Goal: Task Accomplishment & Management: Manage account settings

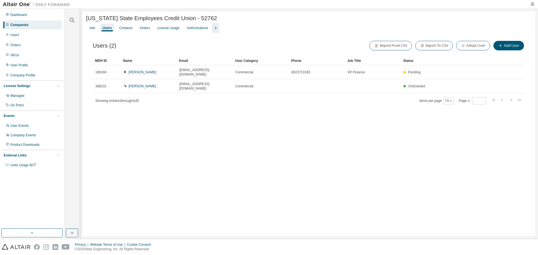
click at [27, 25] on div "Companies" at bounding box center [19, 25] width 18 height 4
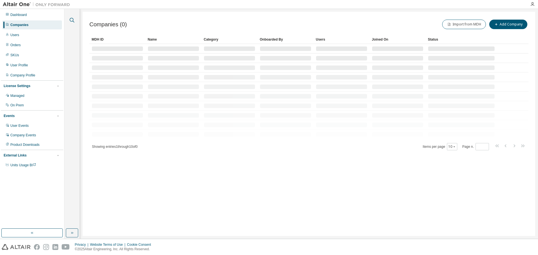
click at [72, 22] on icon "button" at bounding box center [72, 20] width 7 height 7
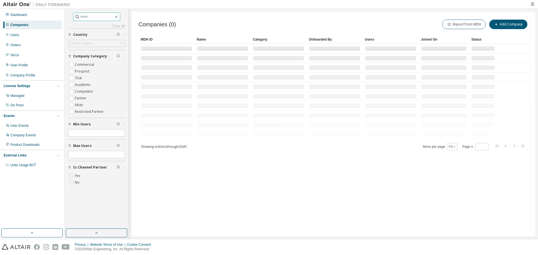
click at [84, 19] on input "text" at bounding box center [97, 17] width 34 height 6
paste input "****"
type input "****"
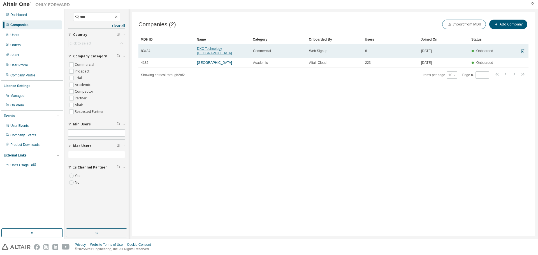
click at [218, 49] on link "DXC Technology Canada" at bounding box center [214, 51] width 35 height 8
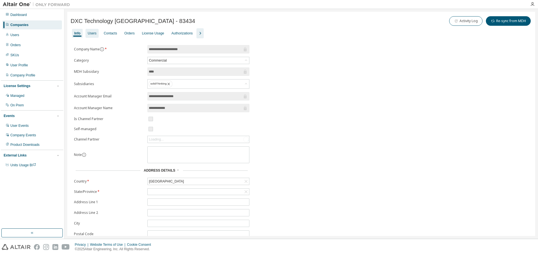
click at [89, 33] on div "Users" at bounding box center [92, 33] width 9 height 4
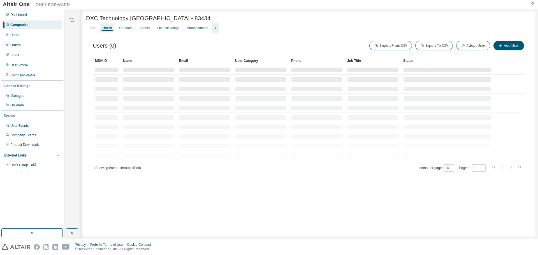
click at [198, 32] on div "Authorizations" at bounding box center [198, 28] width 26 height 9
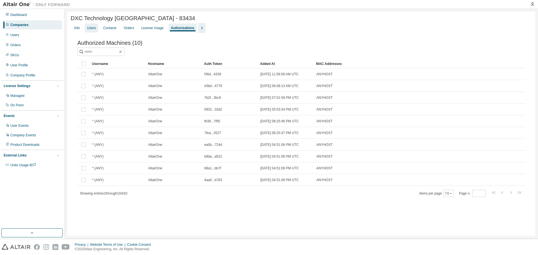
click at [92, 30] on div "Users" at bounding box center [91, 28] width 9 height 4
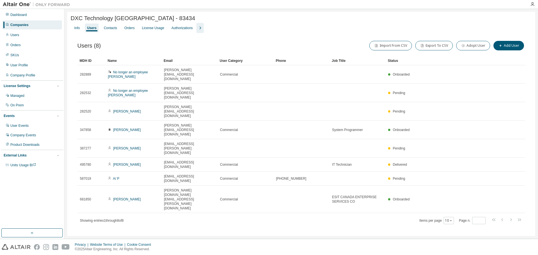
click at [200, 28] on icon "button" at bounding box center [200, 28] width 7 height 7
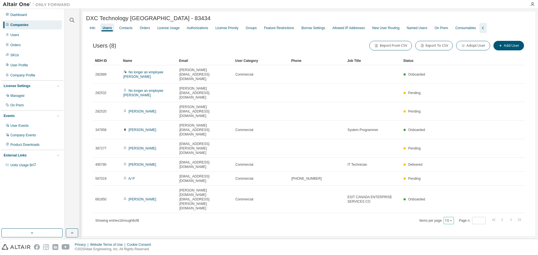
click at [446, 218] on button "10" at bounding box center [449, 220] width 8 height 4
click at [456, 199] on div "100" at bounding box center [466, 198] width 45 height 7
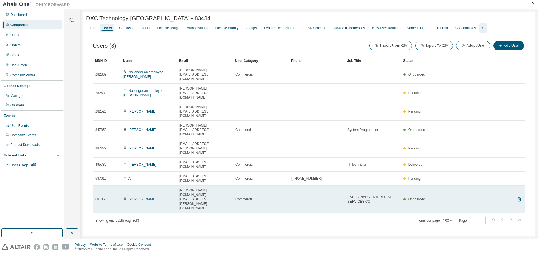
click at [135, 197] on link "[PERSON_NAME]" at bounding box center [143, 199] width 28 height 4
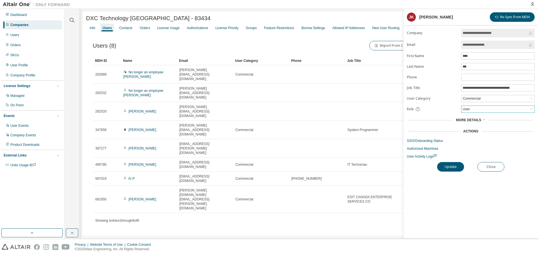
click at [476, 107] on div "User" at bounding box center [497, 109] width 73 height 7
click at [472, 117] on li "Admin" at bounding box center [498, 116] width 72 height 7
click at [439, 167] on button "Update" at bounding box center [450, 167] width 27 height 10
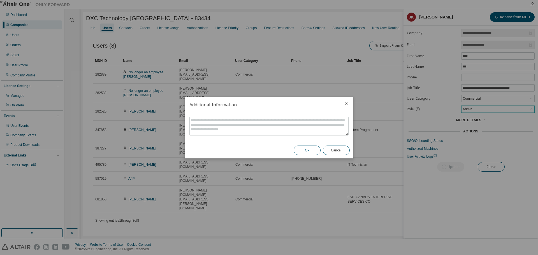
click at [310, 154] on button "Ok" at bounding box center [306, 151] width 27 height 10
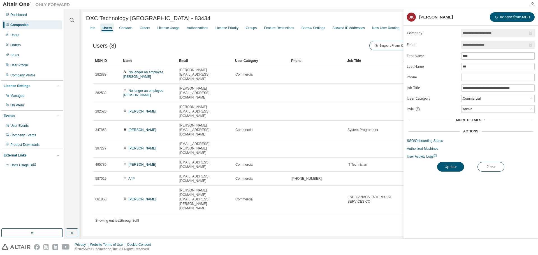
click at [325, 210] on div "DXC Technology Canada - 83434 Clear Load Save Save As Field Operator Value Sele…" at bounding box center [309, 127] width 452 height 231
click at [493, 170] on button "Close" at bounding box center [490, 167] width 27 height 10
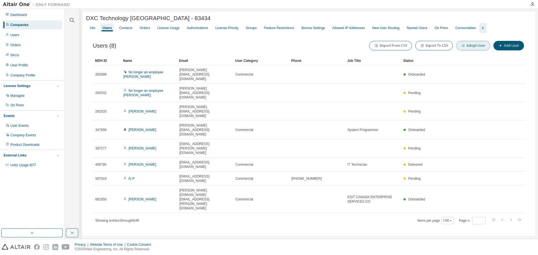
click at [481, 48] on button "Adopt User" at bounding box center [473, 46] width 34 height 10
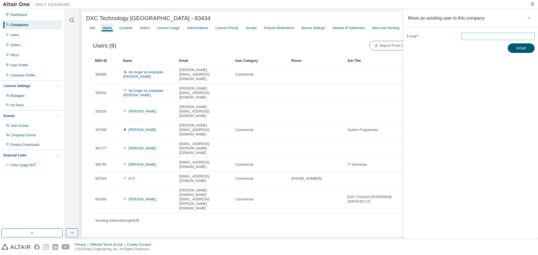
click at [487, 35] on input "email" at bounding box center [497, 36] width 71 height 4
paste input "**********"
type input "**********"
click at [519, 72] on div "**********" at bounding box center [470, 124] width 134 height 230
click at [75, 19] on icon "button" at bounding box center [72, 20] width 7 height 7
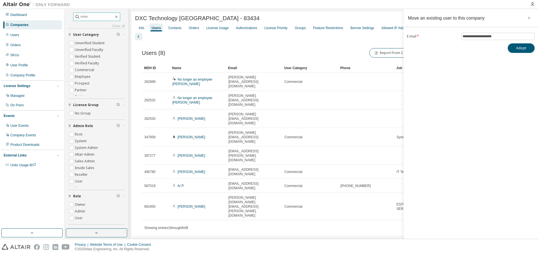
click at [83, 16] on input "text" at bounding box center [97, 17] width 34 height 6
click at [32, 27] on div "Companies" at bounding box center [32, 24] width 60 height 9
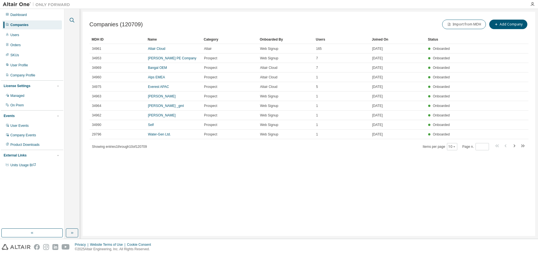
click at [75, 18] on button "button" at bounding box center [71, 20] width 7 height 7
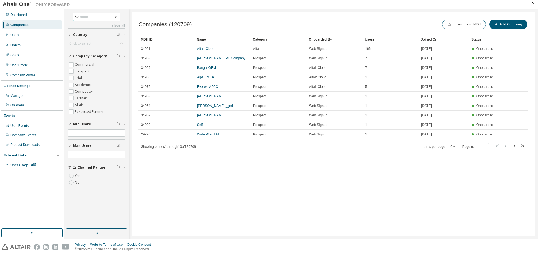
click at [80, 18] on input "text" at bounding box center [97, 17] width 34 height 6
paste input "**********"
type input "**********"
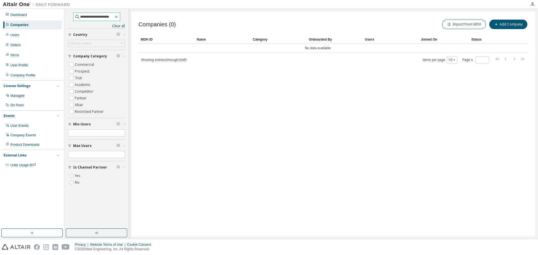
click at [117, 16] on icon "button" at bounding box center [116, 17] width 3 height 3
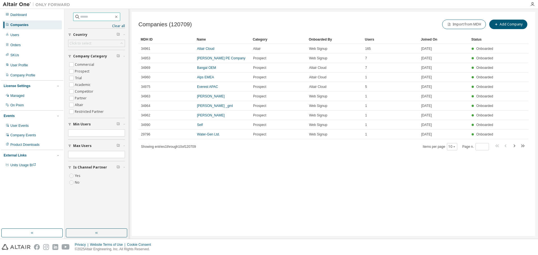
click at [27, 27] on div "Companies" at bounding box center [19, 25] width 18 height 4
click at [100, 17] on input "text" at bounding box center [97, 17] width 34 height 6
type input "**********"
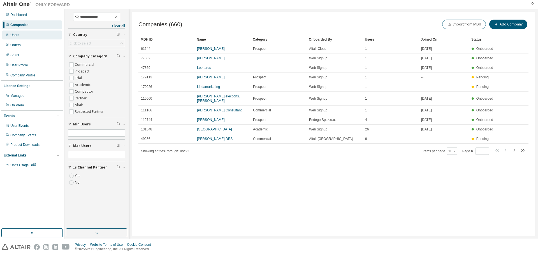
click at [19, 33] on div "Users" at bounding box center [32, 35] width 60 height 9
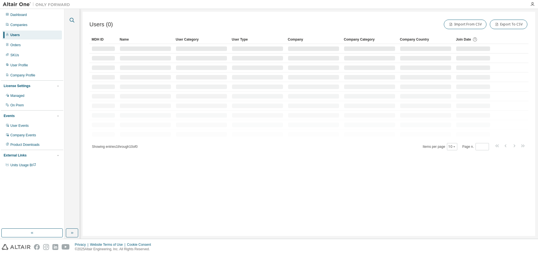
click at [74, 19] on icon "button" at bounding box center [72, 20] width 7 height 7
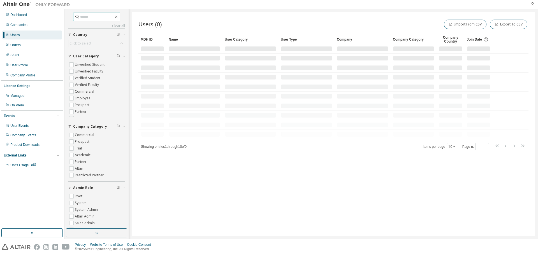
click at [94, 17] on input "text" at bounding box center [97, 17] width 34 height 6
type input "**********"
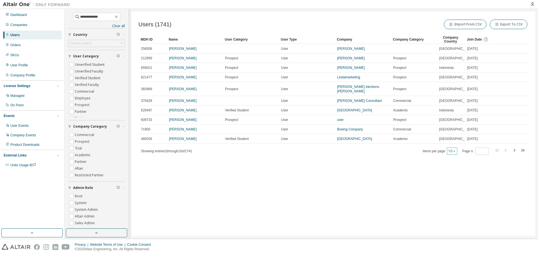
click at [449, 153] on button "10" at bounding box center [452, 151] width 8 height 4
click at [458, 208] on div "100" at bounding box center [470, 208] width 45 height 7
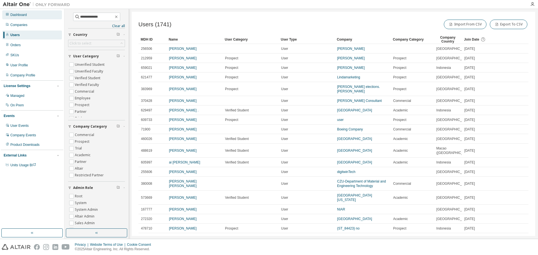
click at [18, 18] on div "Dashboard" at bounding box center [32, 14] width 60 height 9
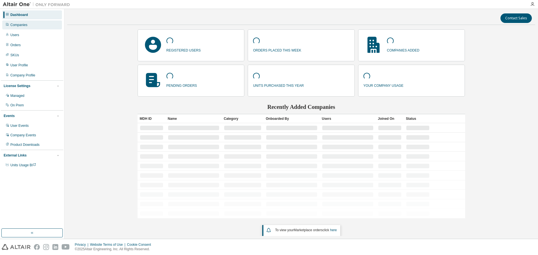
click at [25, 28] on div "Companies" at bounding box center [32, 24] width 60 height 9
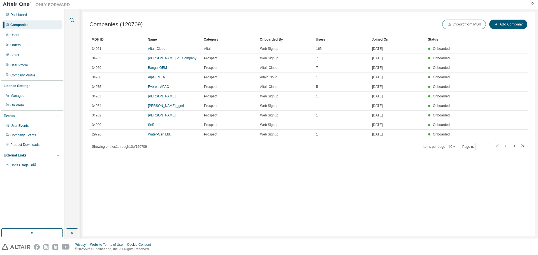
click at [69, 20] on icon "button" at bounding box center [72, 20] width 7 height 7
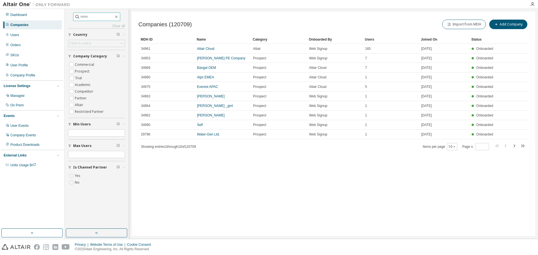
click at [83, 18] on input "text" at bounding box center [97, 17] width 34 height 6
paste input "**********"
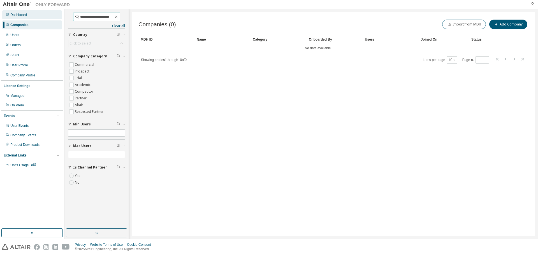
drag, startPoint x: 114, startPoint y: 16, endPoint x: 15, endPoint y: 13, distance: 99.2
click at [19, 13] on div "**********" at bounding box center [269, 124] width 538 height 230
paste input "text"
type input "**********"
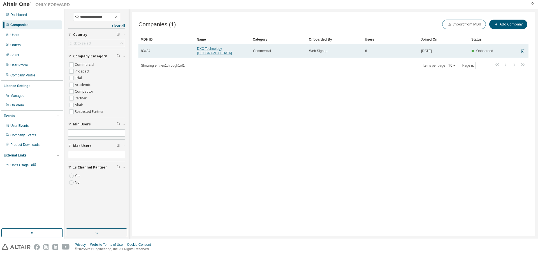
click at [219, 47] on link "DXC Technology Canada" at bounding box center [214, 51] width 35 height 8
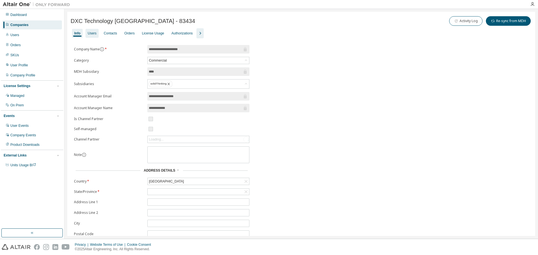
click at [90, 33] on div "Users" at bounding box center [92, 33] width 9 height 4
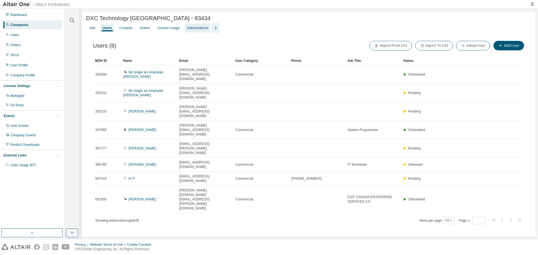
click at [197, 29] on div "Authorizations" at bounding box center [197, 28] width 21 height 4
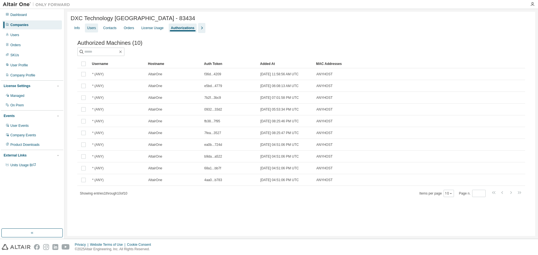
click at [97, 27] on div "Users" at bounding box center [91, 28] width 13 height 9
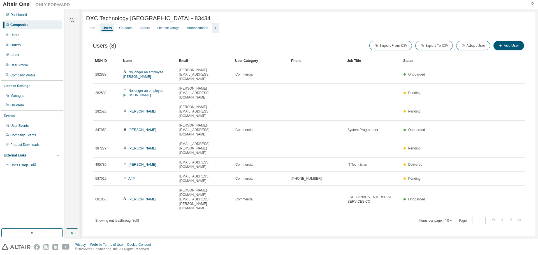
click at [455, 216] on div "Items per page 10 Page n. *" at bounding box center [470, 220] width 103 height 8
click at [450, 217] on div "10" at bounding box center [448, 220] width 10 height 7
click at [454, 217] on div "10" at bounding box center [448, 220] width 10 height 7
click at [452, 218] on button "10" at bounding box center [449, 220] width 8 height 4
click at [451, 196] on div "100" at bounding box center [466, 198] width 45 height 7
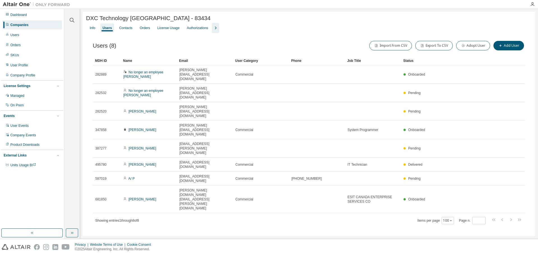
click at [284, 200] on div "DXC Technology Canada - 83434 Clear Load Save Save As Field Operator Value Sele…" at bounding box center [309, 127] width 452 height 231
click at [518, 46] on button "Add User" at bounding box center [508, 46] width 31 height 10
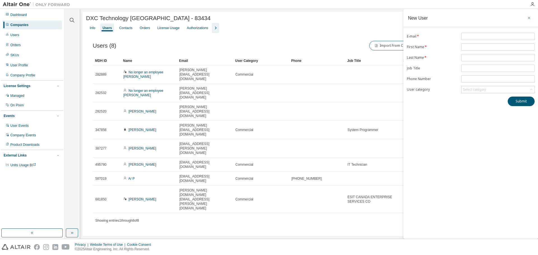
click at [529, 18] on icon "button" at bounding box center [529, 18] width 4 height 4
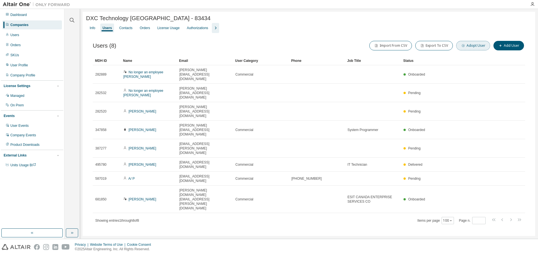
click at [472, 45] on button "Adopt User" at bounding box center [473, 46] width 34 height 10
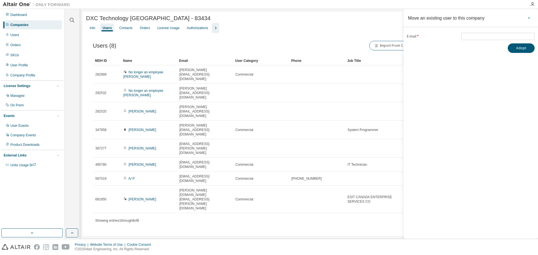
click at [529, 19] on icon "button" at bounding box center [529, 18] width 4 height 4
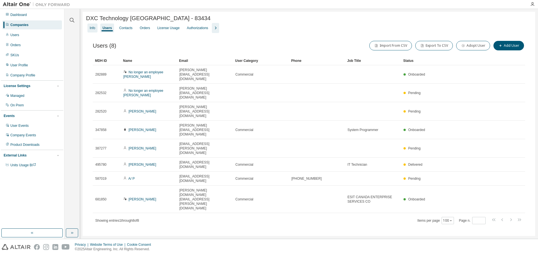
click at [93, 32] on div "Info" at bounding box center [92, 28] width 10 height 9
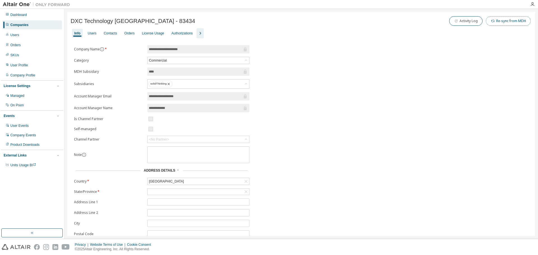
click at [507, 25] on button "Re-sync from MDH" at bounding box center [508, 21] width 45 height 10
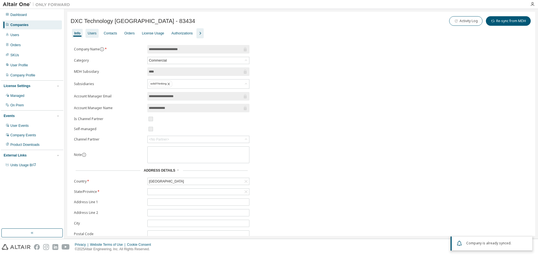
click at [93, 31] on div "Users" at bounding box center [92, 33] width 9 height 4
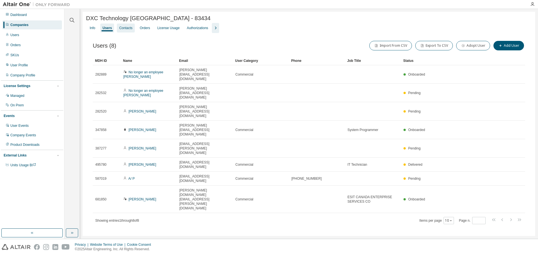
click at [132, 30] on div "Contacts" at bounding box center [126, 28] width 18 height 9
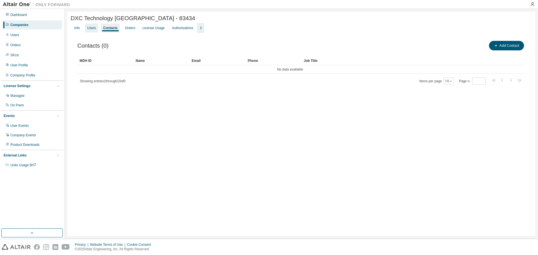
click at [92, 28] on div "Users" at bounding box center [91, 28] width 9 height 4
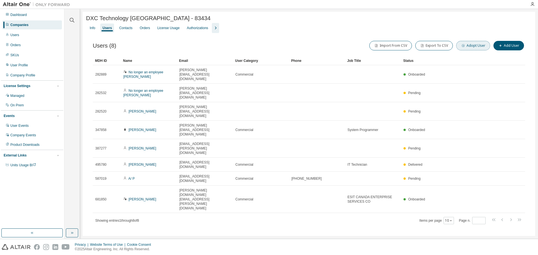
click at [469, 50] on button "Adopt User" at bounding box center [473, 46] width 34 height 10
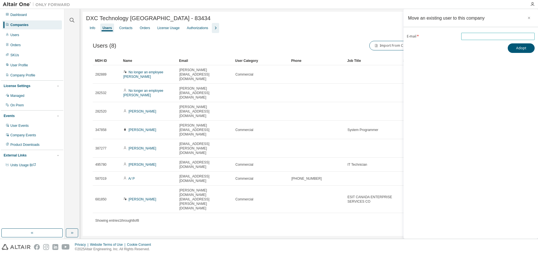
click at [474, 38] on input "email" at bounding box center [497, 36] width 71 height 4
paste input "**********"
type input "**********"
click at [500, 82] on div "**********" at bounding box center [470, 124] width 134 height 230
click at [514, 49] on button "Adopt" at bounding box center [520, 48] width 27 height 10
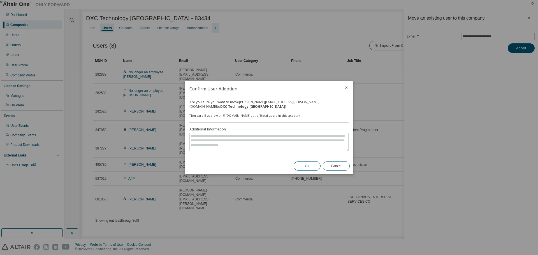
click at [306, 164] on button "Ok" at bounding box center [306, 166] width 27 height 10
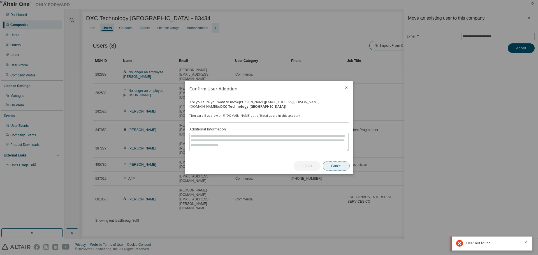
click at [335, 166] on button "Cancel" at bounding box center [336, 166] width 27 height 10
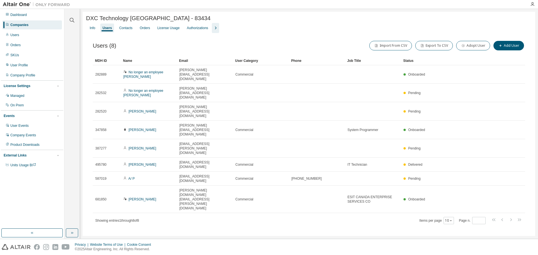
click at [215, 29] on icon "button" at bounding box center [215, 28] width 7 height 7
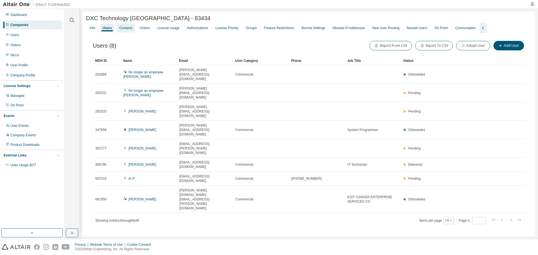
click at [126, 27] on div "Contacts" at bounding box center [126, 28] width 18 height 9
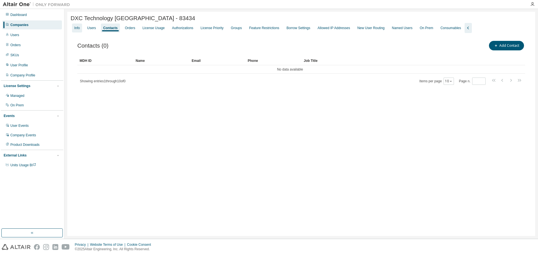
click at [73, 30] on div "Info" at bounding box center [77, 28] width 10 height 9
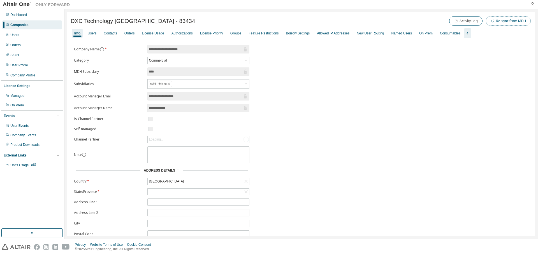
click at [504, 19] on button "Re-sync from MDH" at bounding box center [508, 21] width 45 height 10
click at [505, 24] on button "Re-sync from MDH" at bounding box center [508, 21] width 45 height 10
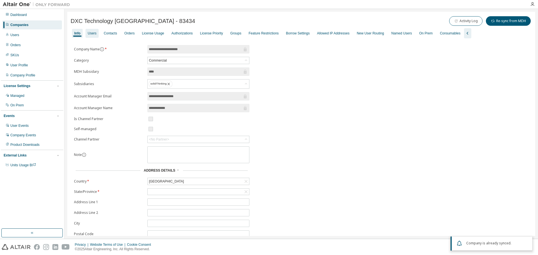
click at [90, 34] on div "Users" at bounding box center [92, 33] width 9 height 4
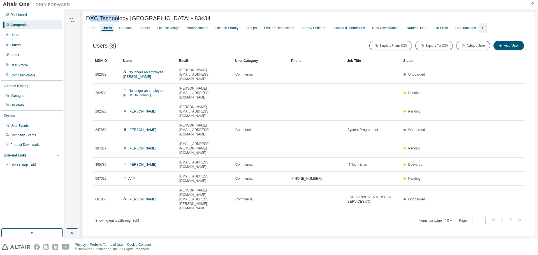
drag, startPoint x: 89, startPoint y: 18, endPoint x: 118, endPoint y: 17, distance: 29.1
click at [118, 17] on span "DXC Technology [GEOGRAPHIC_DATA] - 83434" at bounding box center [148, 18] width 124 height 6
click at [141, 17] on span "DXC Technology [GEOGRAPHIC_DATA] - 83434" at bounding box center [148, 18] width 124 height 6
drag, startPoint x: 148, startPoint y: 21, endPoint x: 85, endPoint y: 20, distance: 62.5
click at [85, 20] on div "DXC Technology Canada - 83434 Clear Load Save Save As Field Operator Value Sele…" at bounding box center [309, 127] width 452 height 231
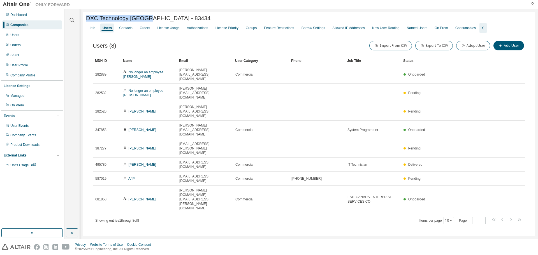
copy span "DXC Technology Canada"
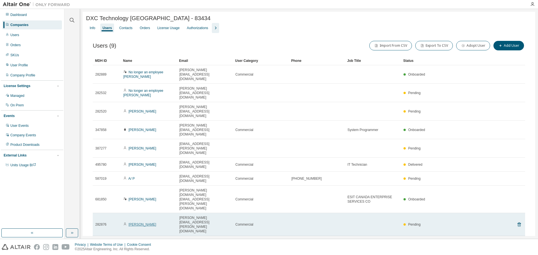
click at [145, 223] on link "[PERSON_NAME]" at bounding box center [143, 225] width 28 height 4
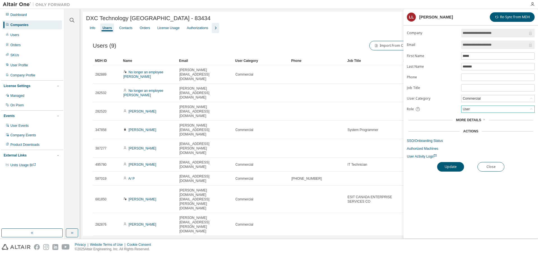
click at [481, 110] on div "User" at bounding box center [497, 109] width 73 height 7
click at [474, 121] on li "Owner" at bounding box center [498, 123] width 72 height 7
click at [452, 164] on button "Update" at bounding box center [450, 167] width 27 height 10
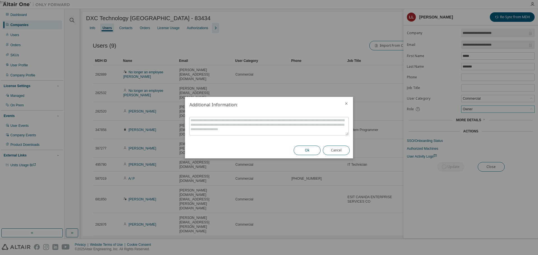
click at [307, 151] on button "Ok" at bounding box center [306, 151] width 27 height 10
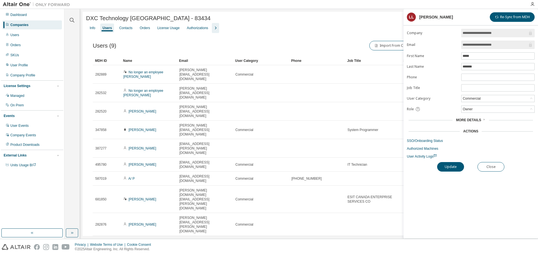
click at [282, 228] on div "DXC Technology Canada - 83434 Clear Load Save Save As Field Operator Value Sele…" at bounding box center [309, 139] width 452 height 254
click at [286, 204] on div "DXC Technology Canada - 83434 Clear Load Save Save As Field Operator Value Sele…" at bounding box center [309, 139] width 452 height 254
click at [501, 165] on button "Close" at bounding box center [490, 167] width 27 height 10
